Goal: Information Seeking & Learning: Learn about a topic

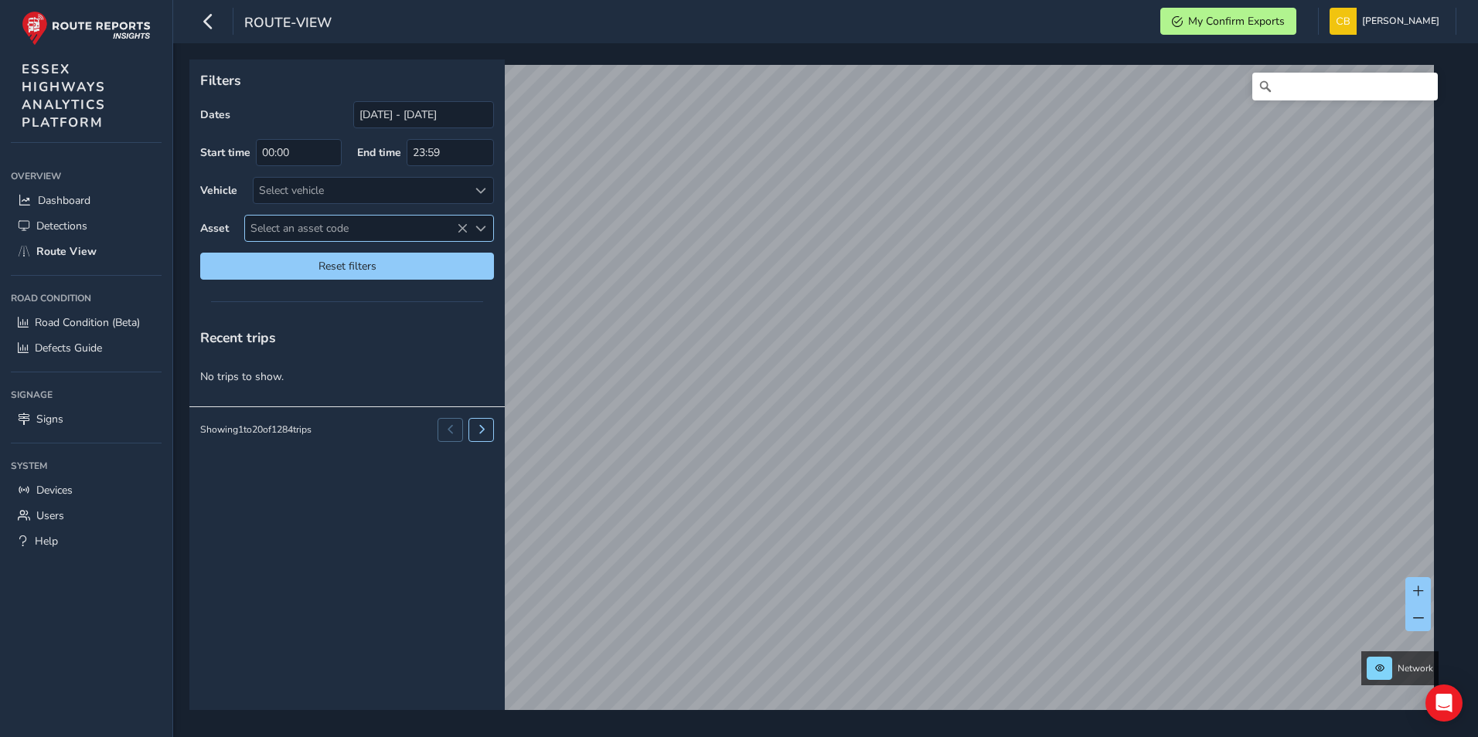
click at [355, 233] on span "Select an asset code" at bounding box center [356, 229] width 223 height 26
drag, startPoint x: 332, startPoint y: 262, endPoint x: 227, endPoint y: 265, distance: 105.2
click at [228, 265] on body "route-view My Confirm Exports [PERSON_NAME] Colour Scheme: Dark Dim Light Logou…" at bounding box center [739, 368] width 1478 height 737
click at [351, 226] on span "Select an asset code" at bounding box center [356, 229] width 223 height 26
drag, startPoint x: 328, startPoint y: 261, endPoint x: 226, endPoint y: 254, distance: 102.3
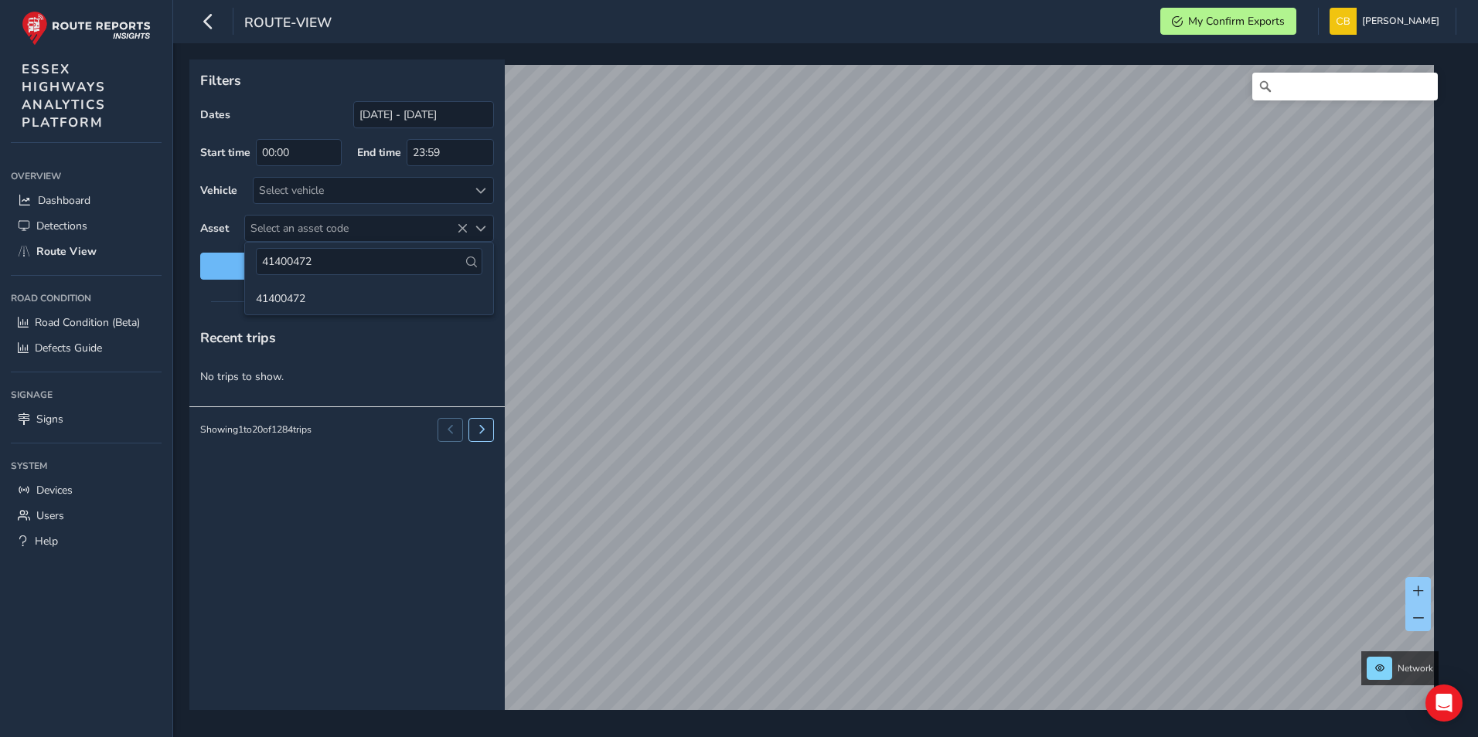
click at [226, 254] on body "route-view My Confirm Exports [PERSON_NAME] Colour Scheme: Dark Dim Light Logou…" at bounding box center [739, 368] width 1478 height 737
click at [459, 232] on icon at bounding box center [462, 228] width 11 height 11
click at [460, 226] on icon at bounding box center [462, 228] width 11 height 11
click at [430, 271] on span "Reset filters" at bounding box center [347, 266] width 271 height 15
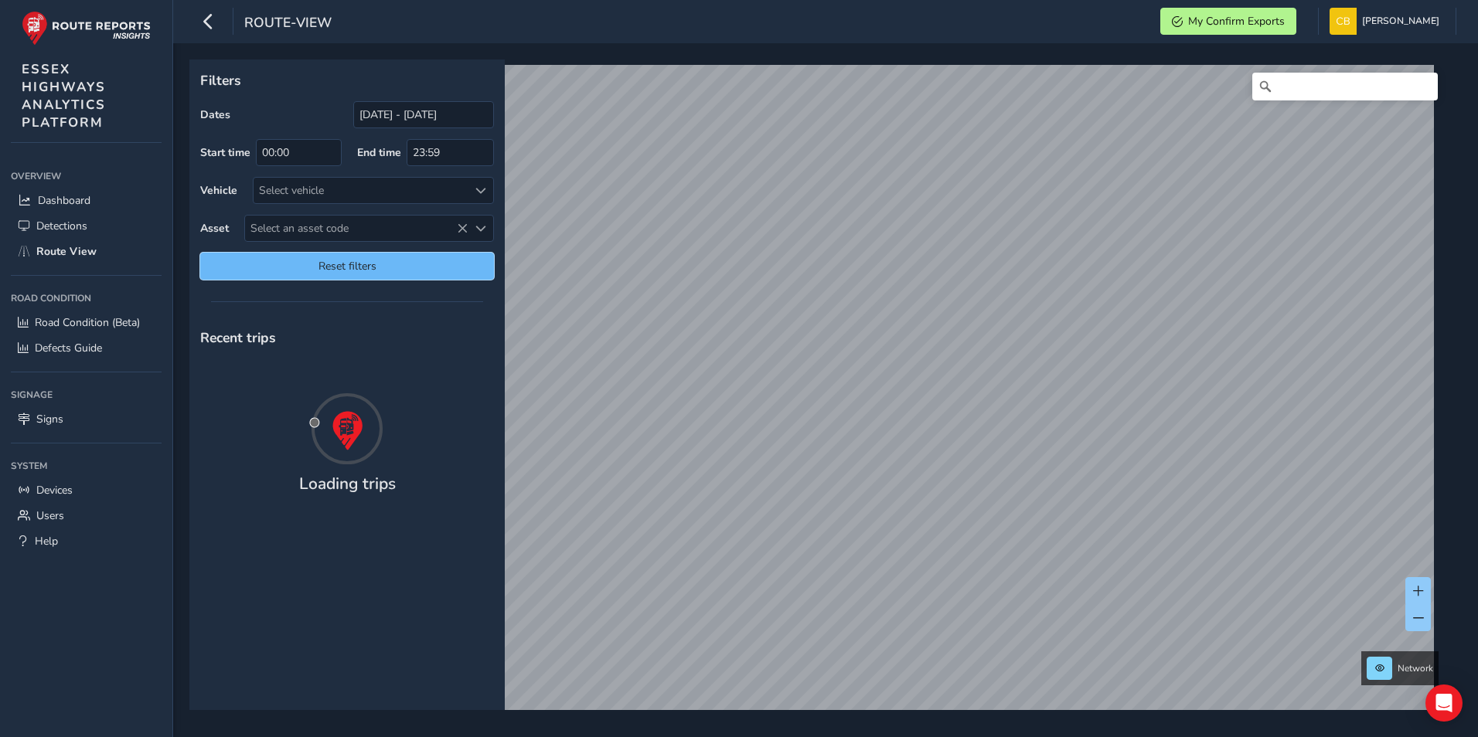
type input "[DATE] - [DATE]"
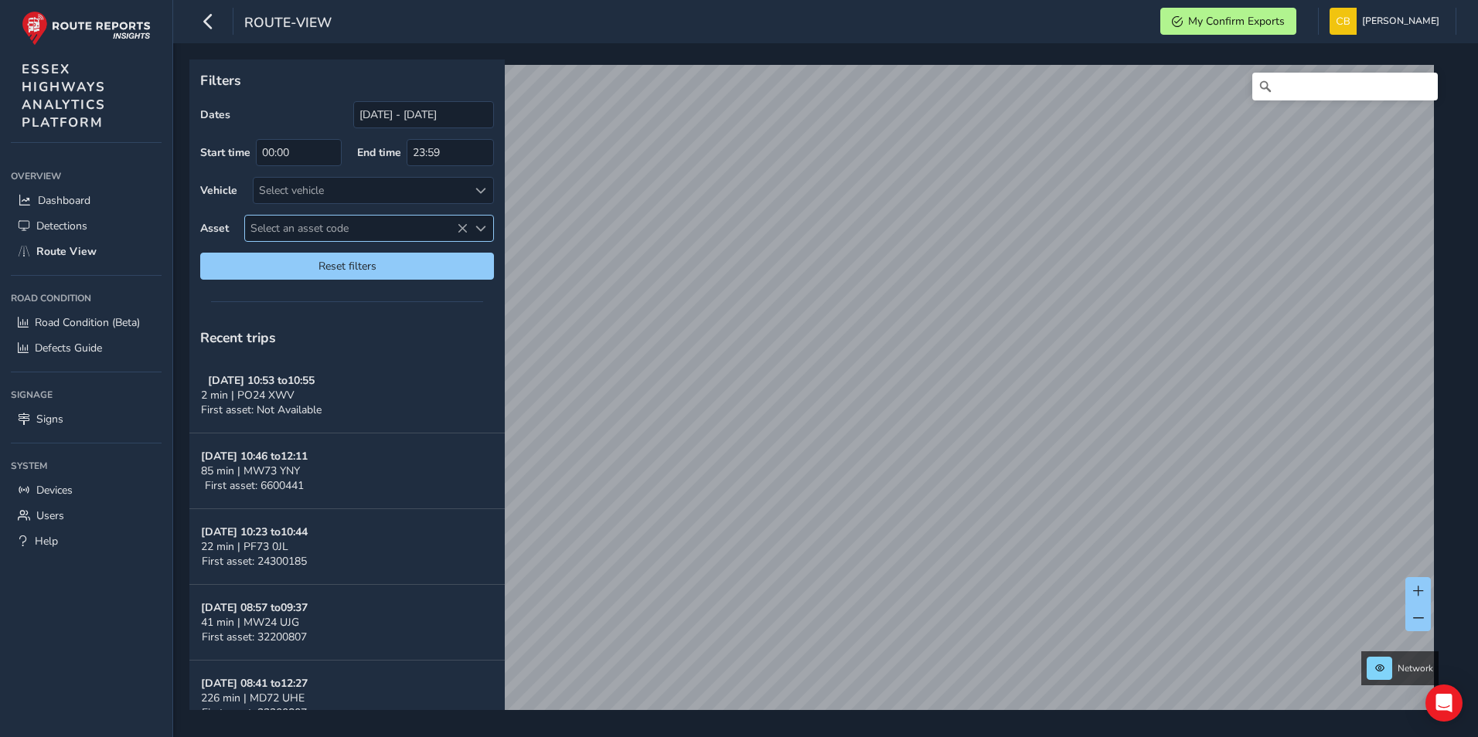
click at [390, 229] on span "Select an asset code" at bounding box center [356, 229] width 223 height 26
drag, startPoint x: 313, startPoint y: 257, endPoint x: 261, endPoint y: 260, distance: 51.9
click at [261, 260] on input "41400472" at bounding box center [369, 261] width 226 height 27
type input "3901910"
click at [277, 293] on li "3901910" at bounding box center [369, 297] width 248 height 23
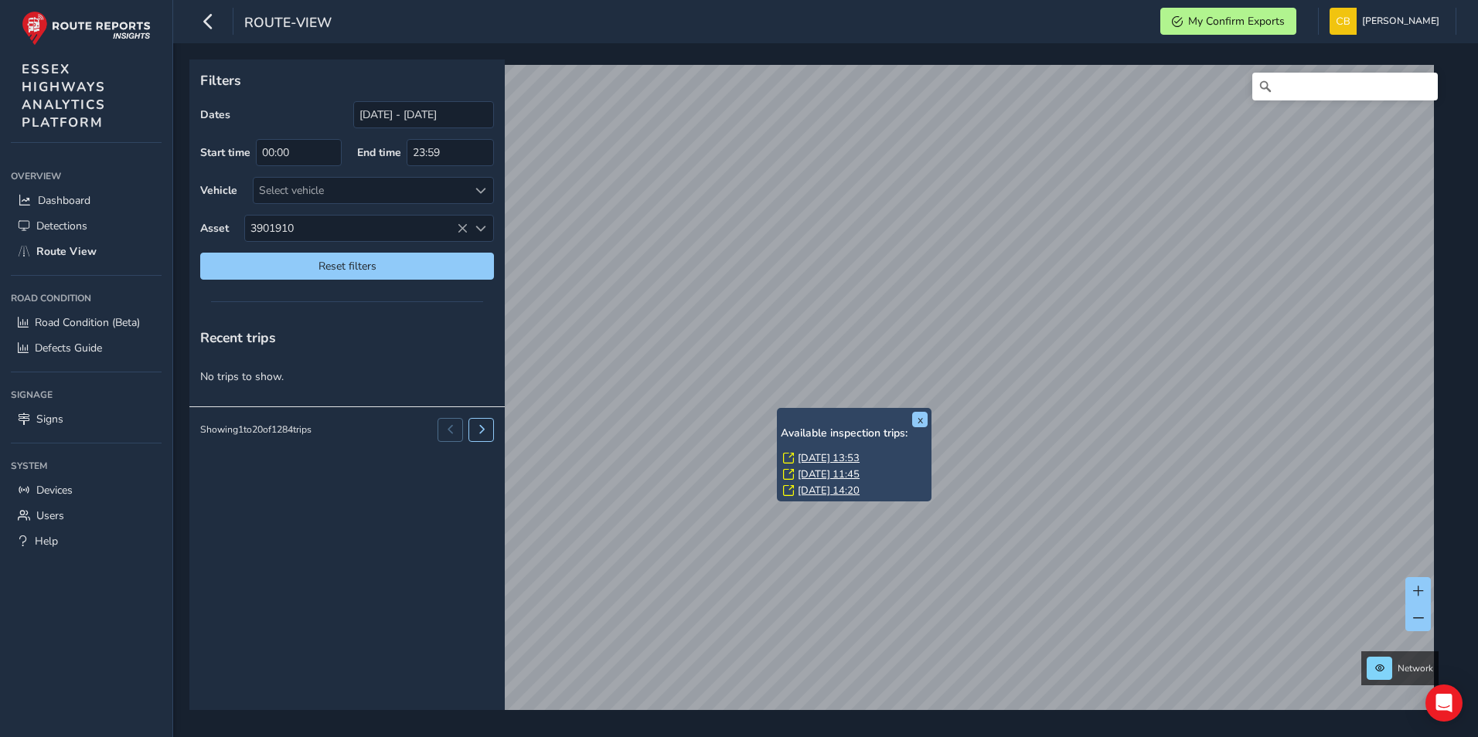
click at [822, 453] on link "[DATE] 13:53" at bounding box center [829, 458] width 62 height 14
